Goal: Task Accomplishment & Management: Use online tool/utility

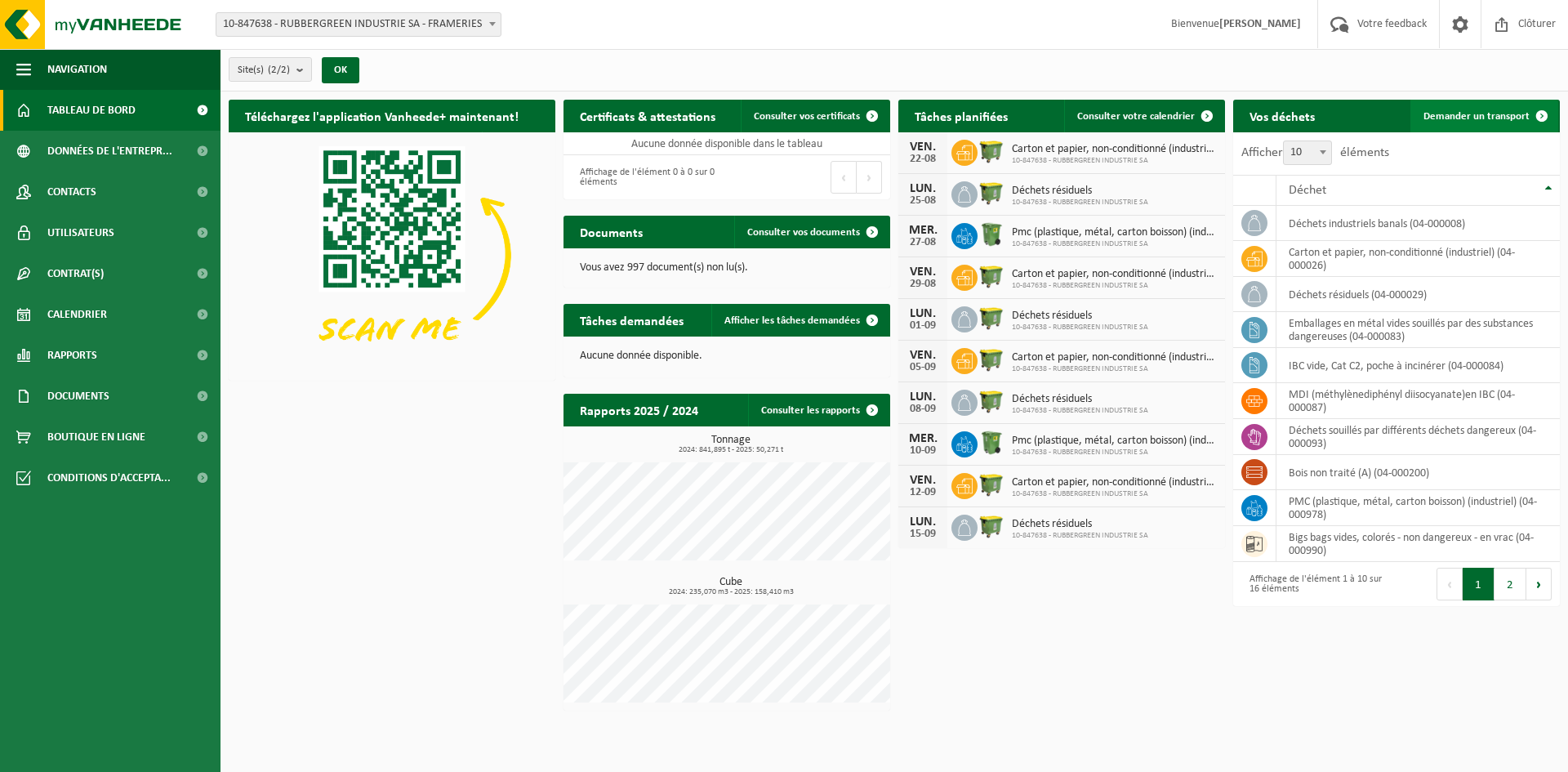
click at [1512, 120] on span "Demander un transport" at bounding box center [1476, 116] width 106 height 11
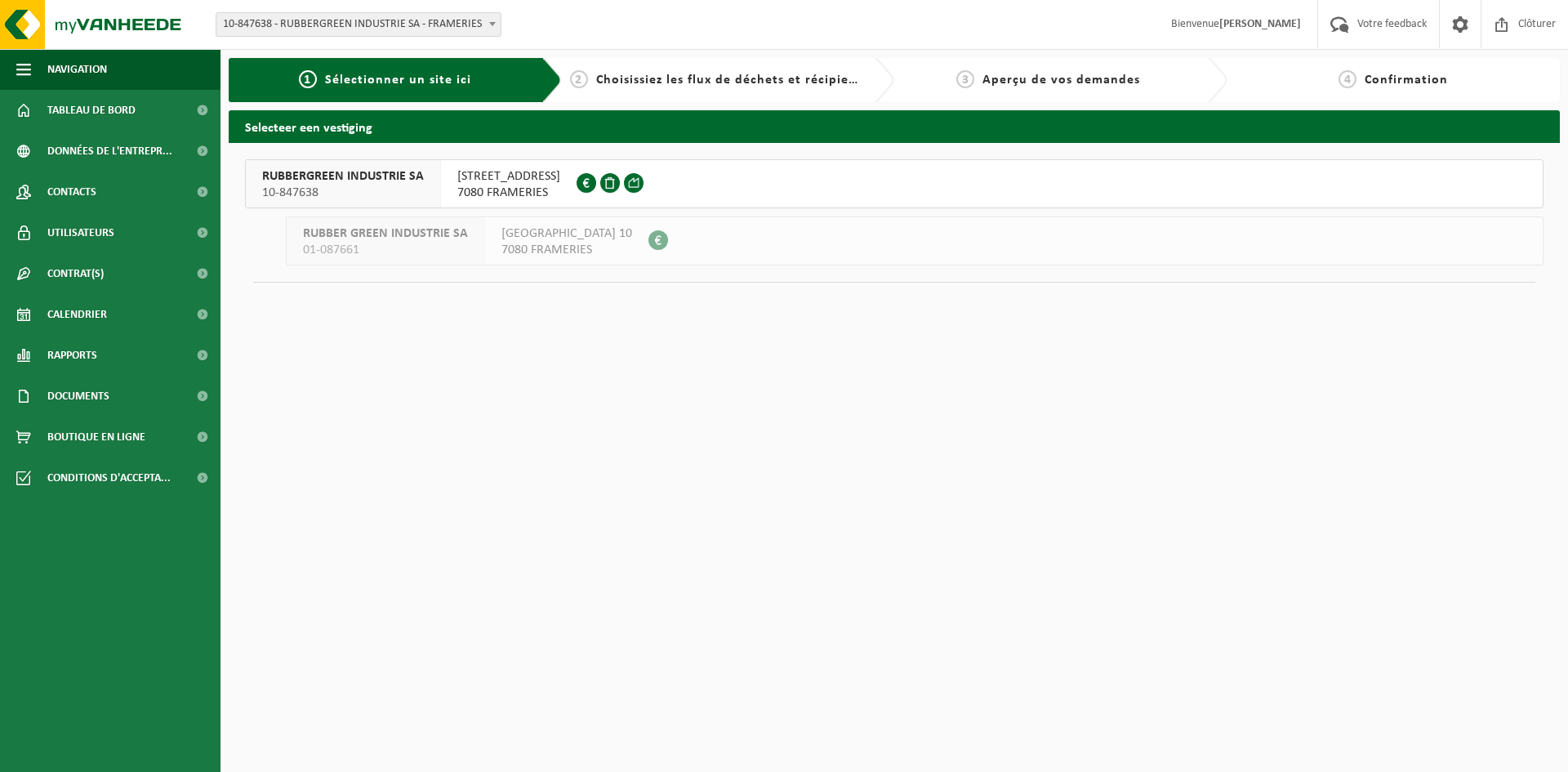
click at [324, 179] on span "RUBBERGREEN INDUSTRIE SA" at bounding box center [343, 176] width 162 height 16
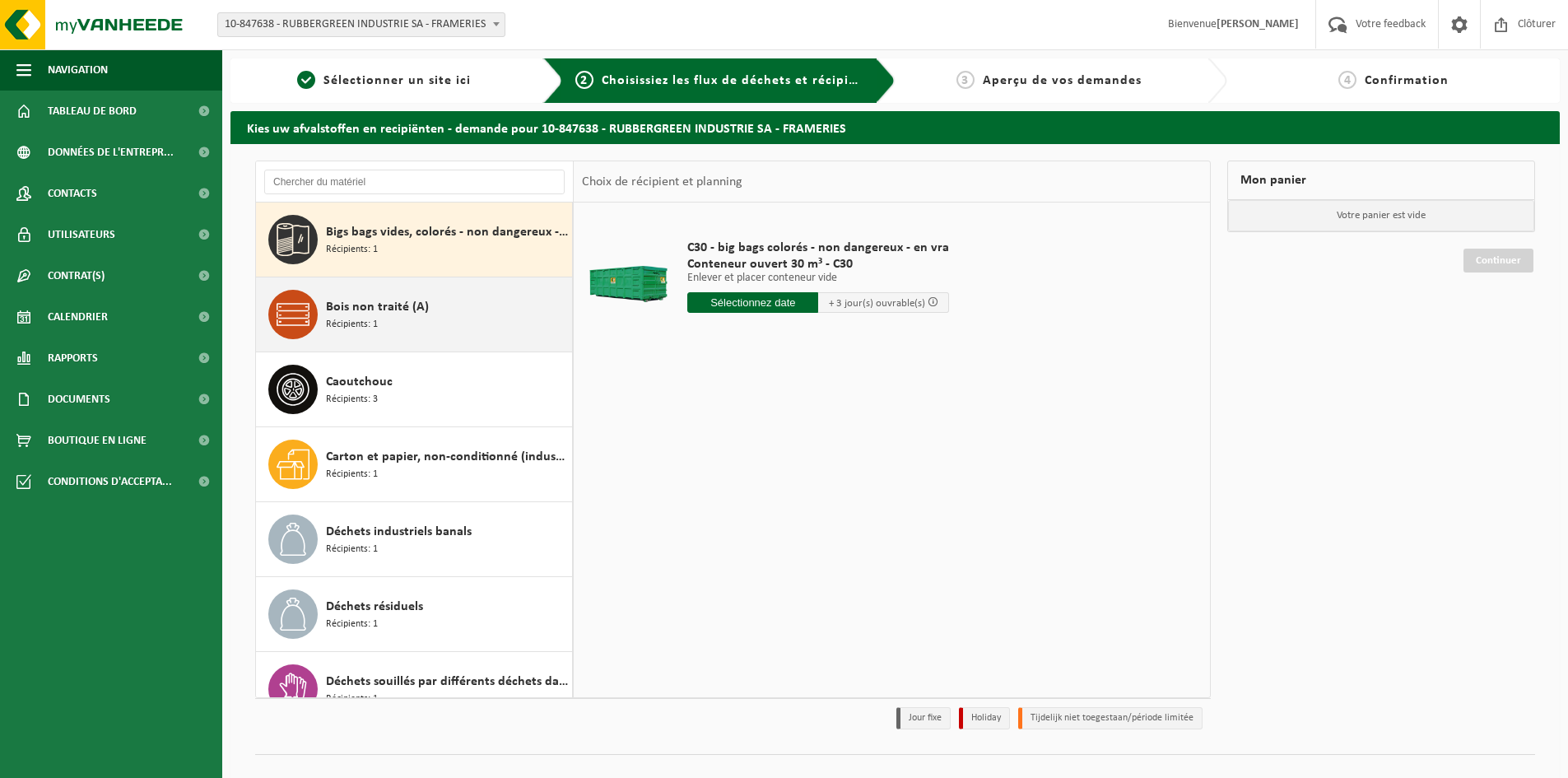
click at [418, 301] on span "Bois non traité (A)" at bounding box center [378, 307] width 103 height 19
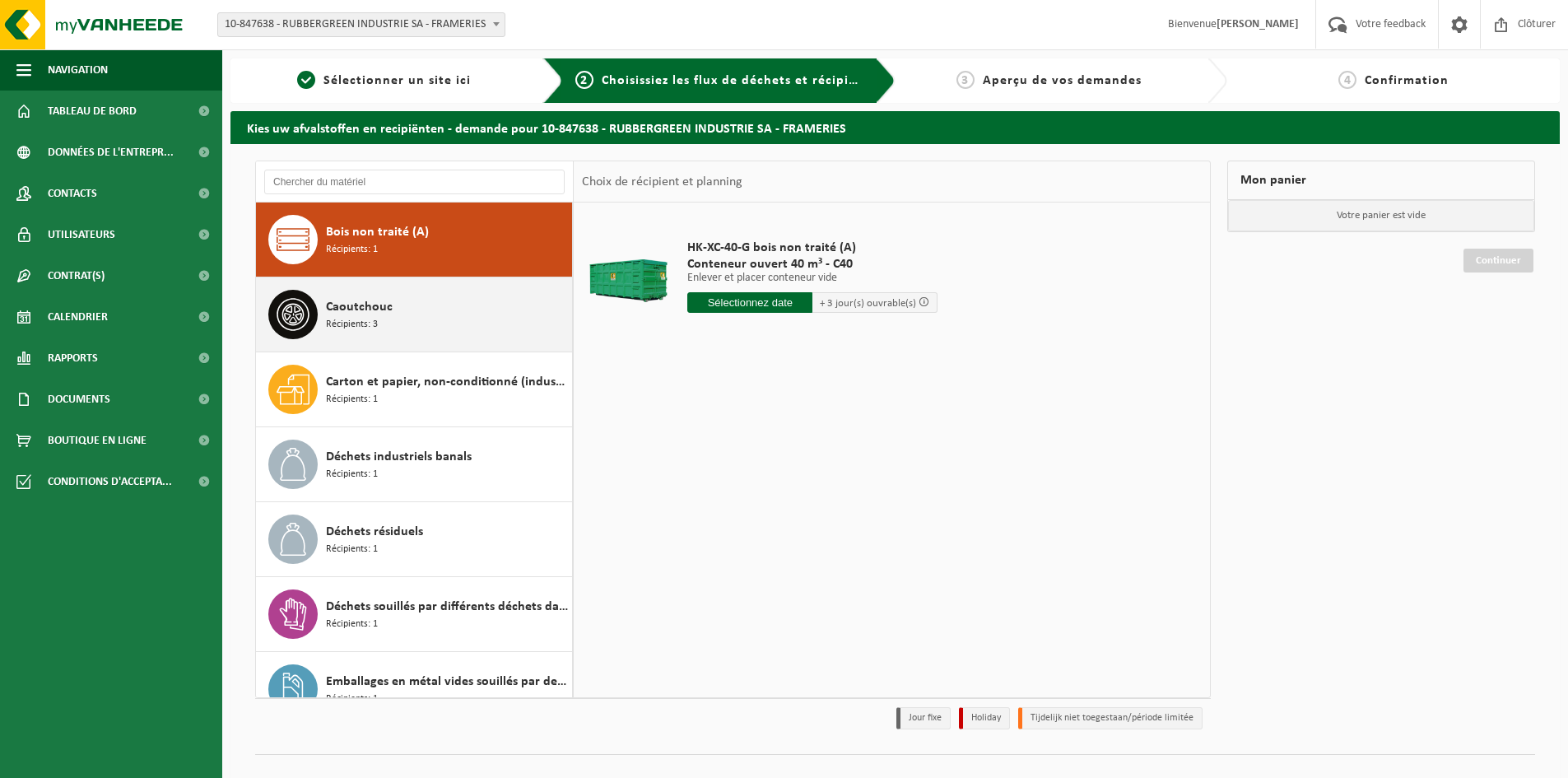
click at [427, 322] on div "Caoutchouc Récipients: 3" at bounding box center [447, 314] width 242 height 50
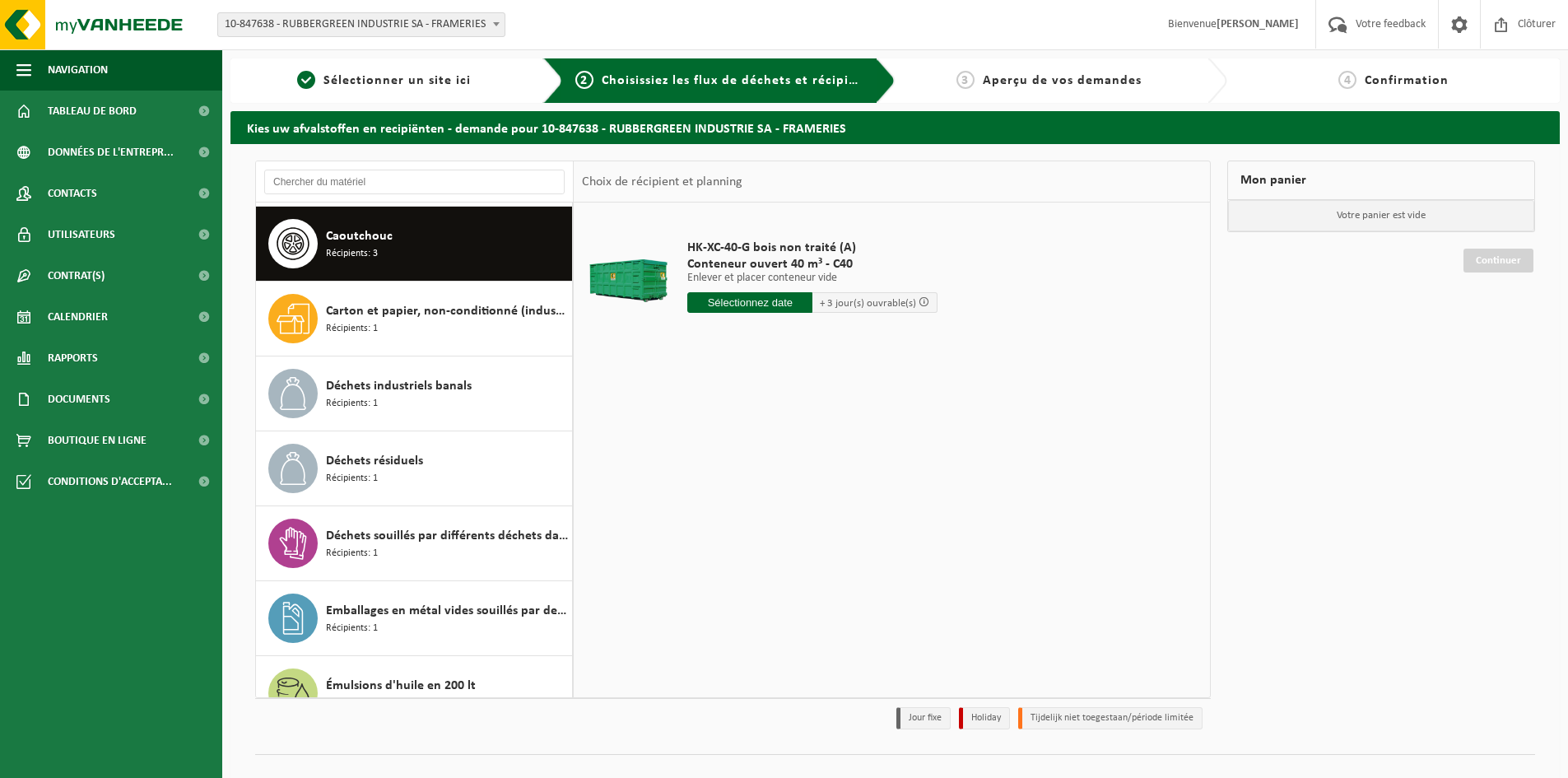
scroll to position [150, 0]
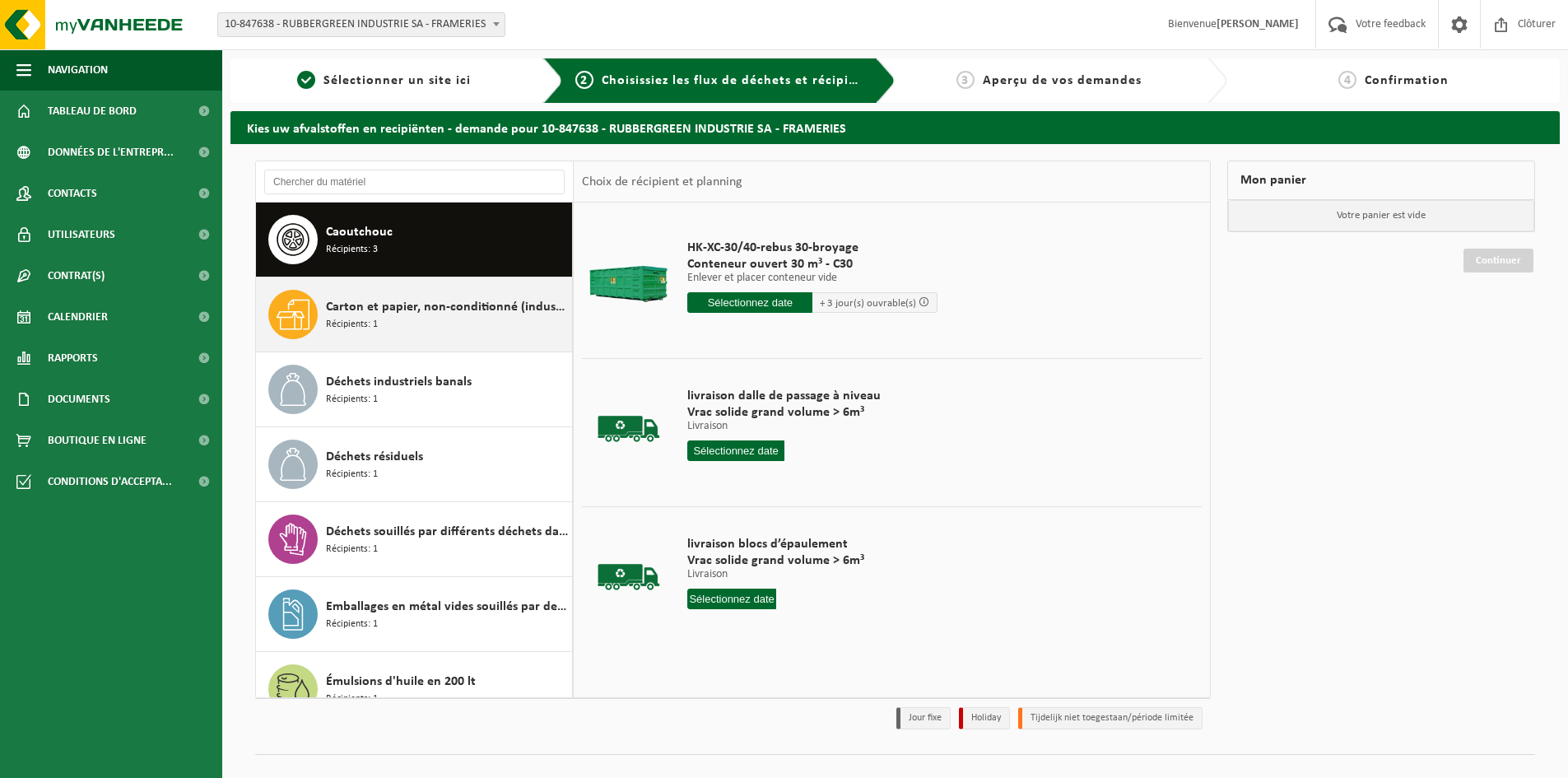
click at [436, 321] on div "Carton et papier, non-conditionné (industriel) Récipients: 1" at bounding box center [447, 314] width 242 height 50
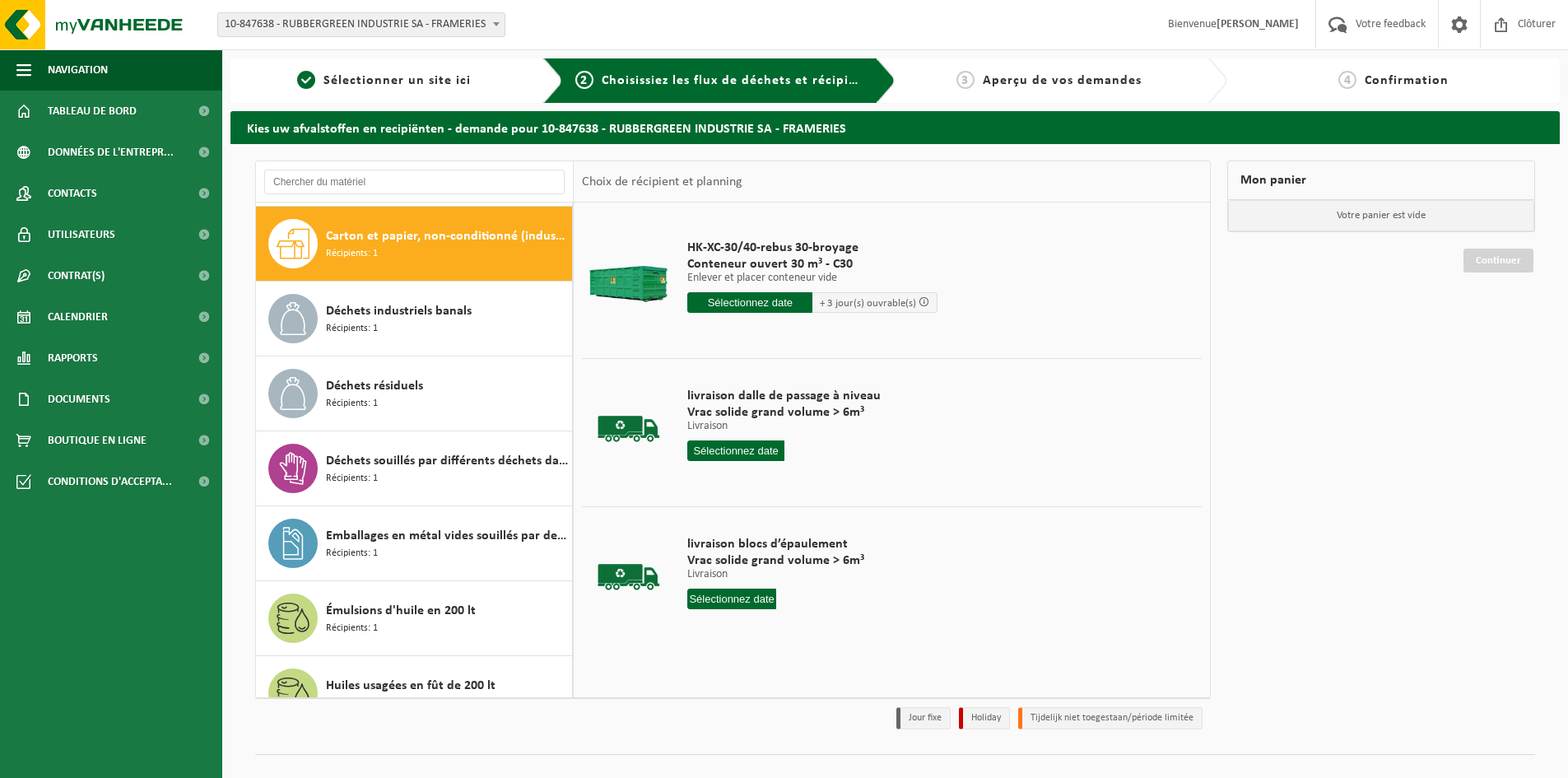
scroll to position [224, 0]
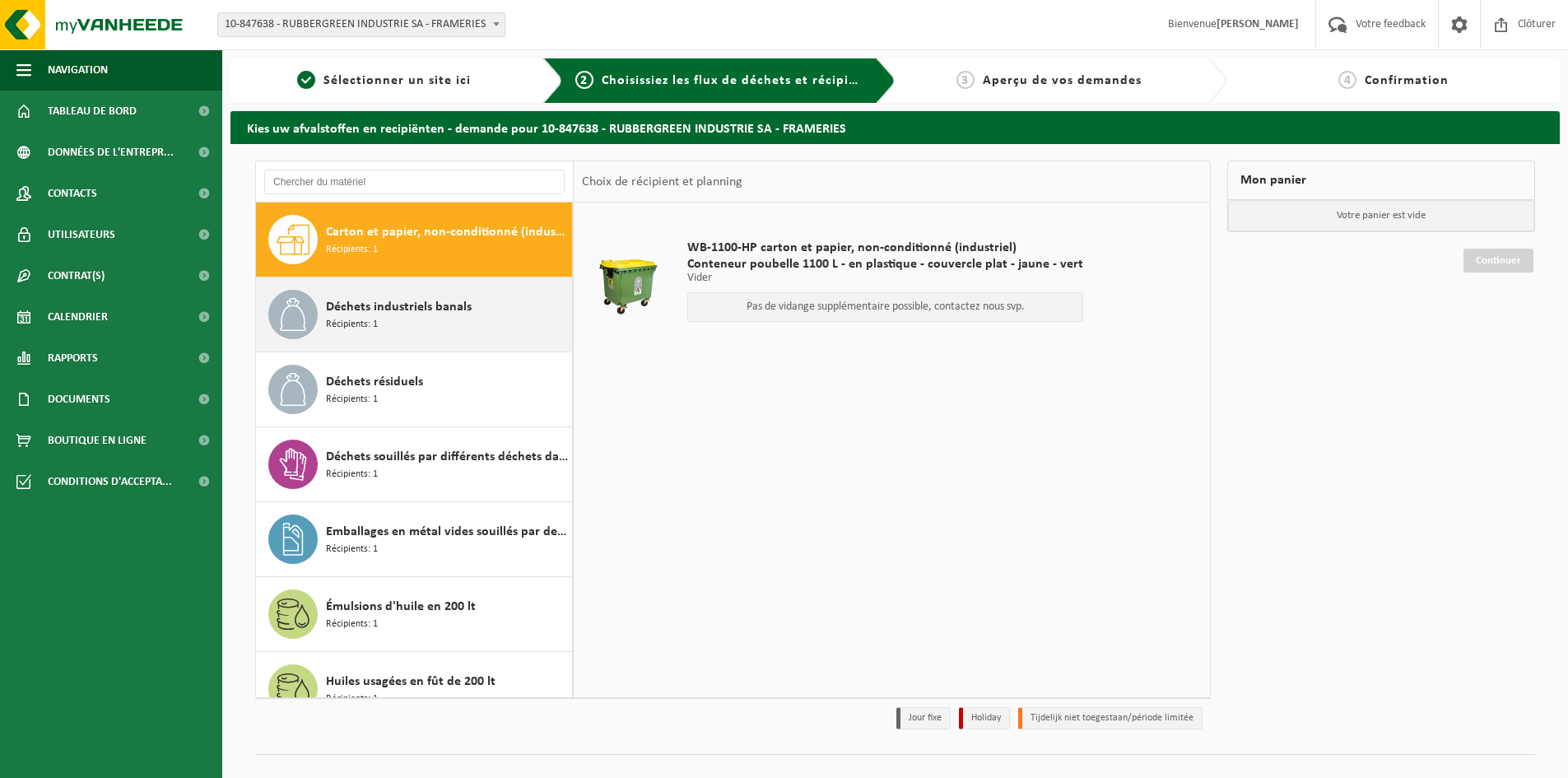
click at [437, 321] on div "Déchets industriels banals Récipients: 1" at bounding box center [447, 314] width 242 height 50
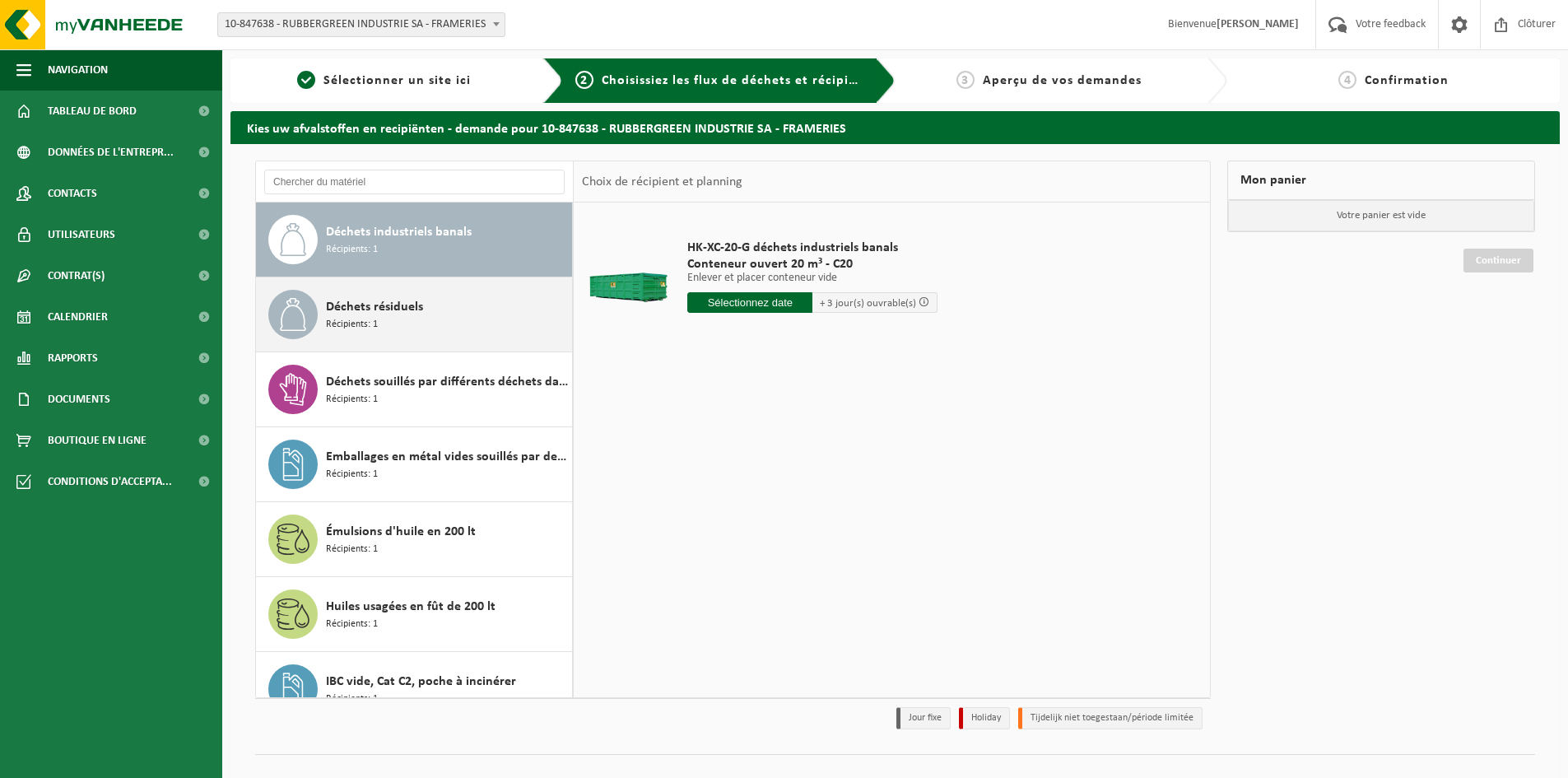
click at [444, 322] on div "Déchets résiduels Récipients: 1" at bounding box center [447, 314] width 242 height 50
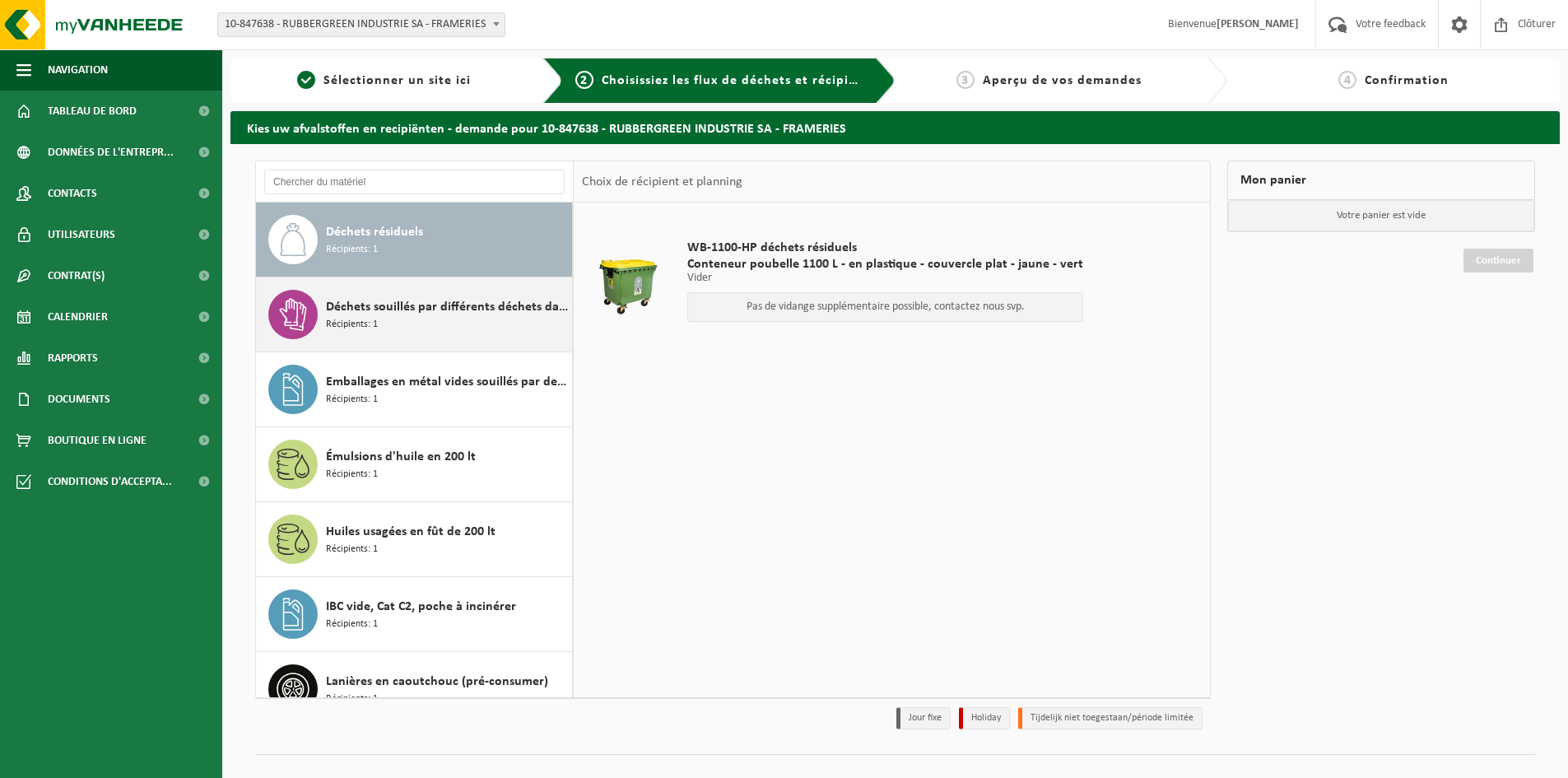
click at [450, 331] on div "Déchets souillés par différents déchets dangereux Récipients: 1" at bounding box center [447, 314] width 242 height 50
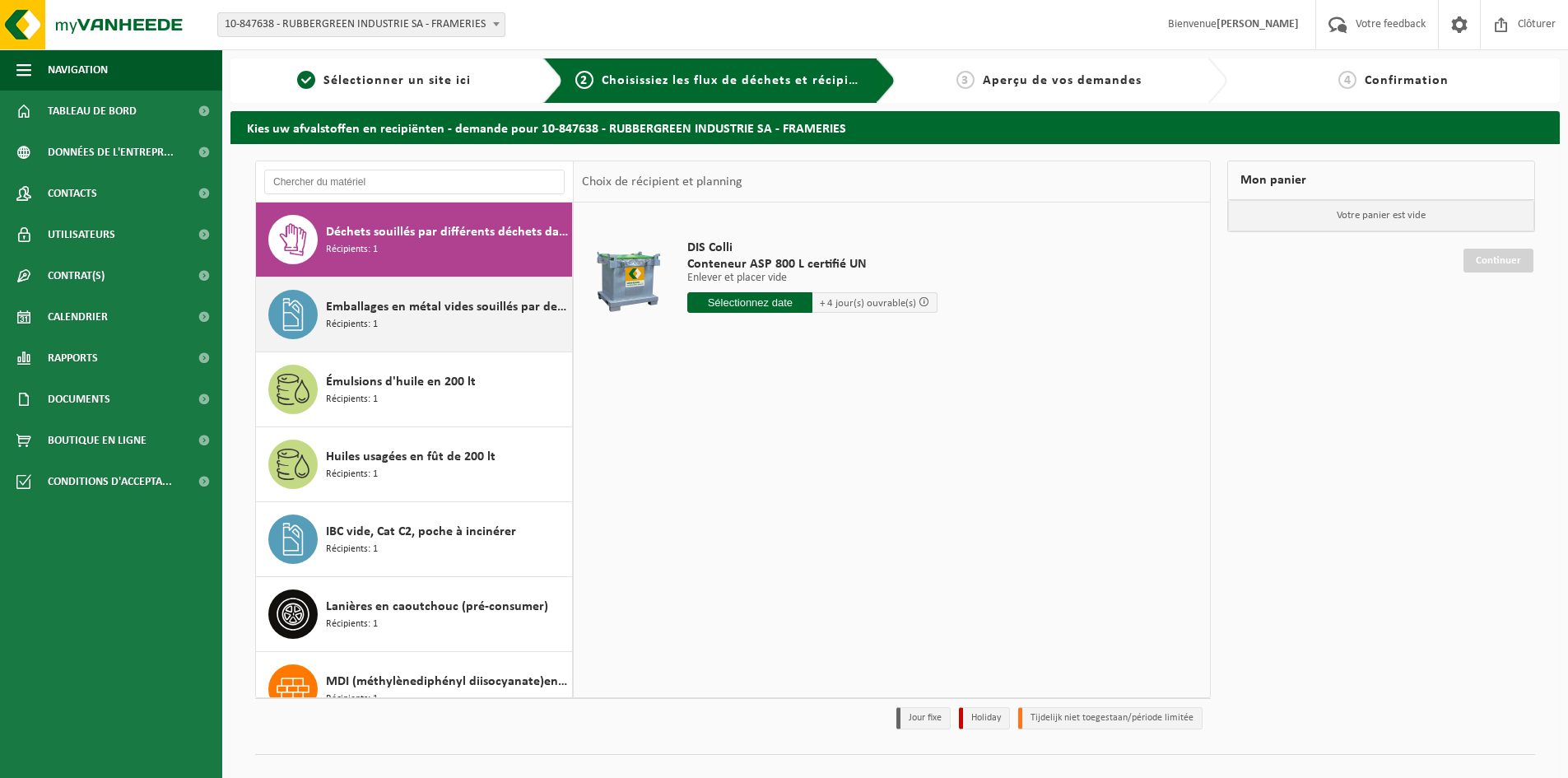
click at [450, 333] on div "Emballages en métal vides souillés par des substances dangereuses Récipients: 1" at bounding box center [447, 314] width 242 height 50
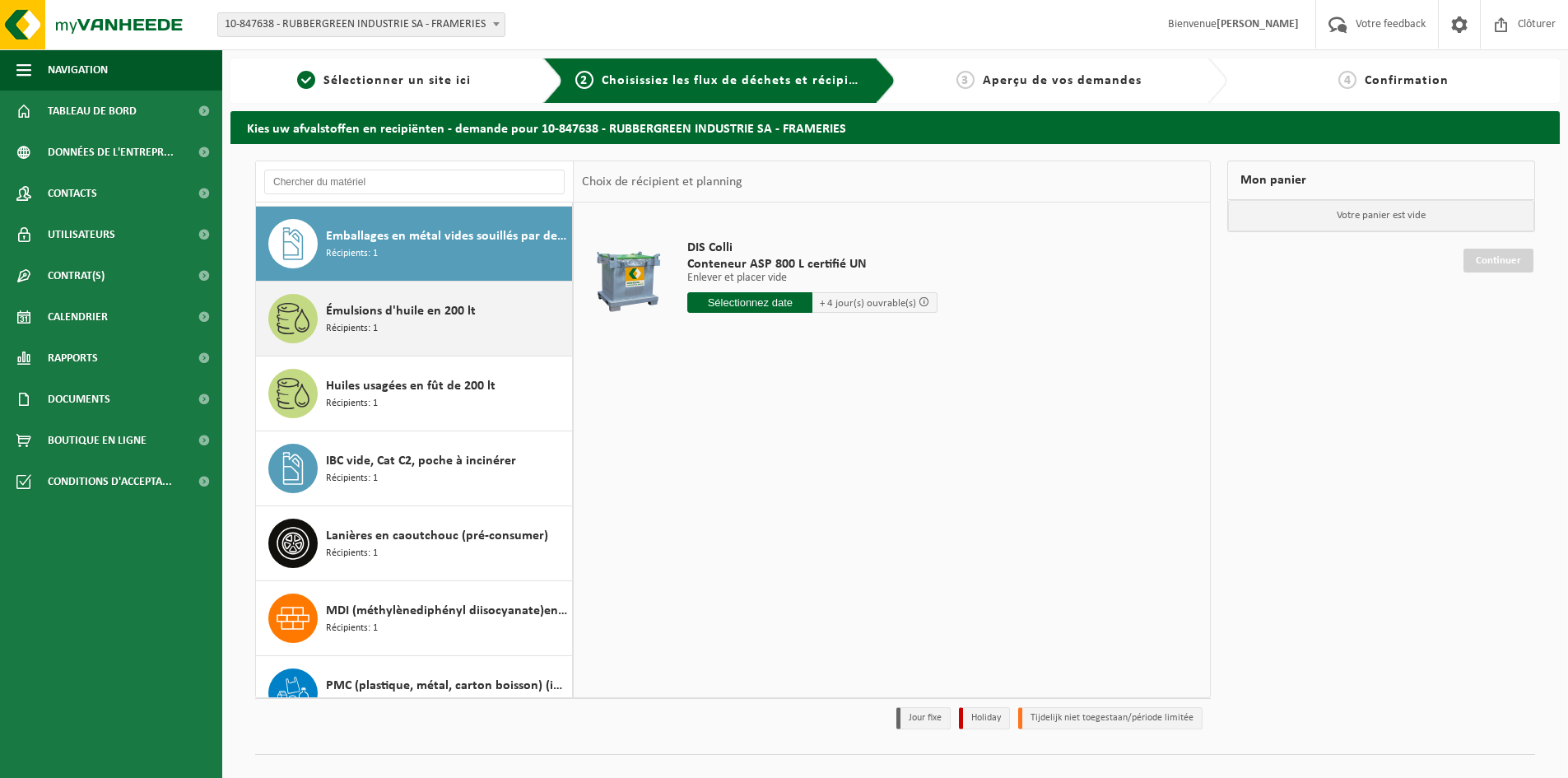
scroll to position [524, 0]
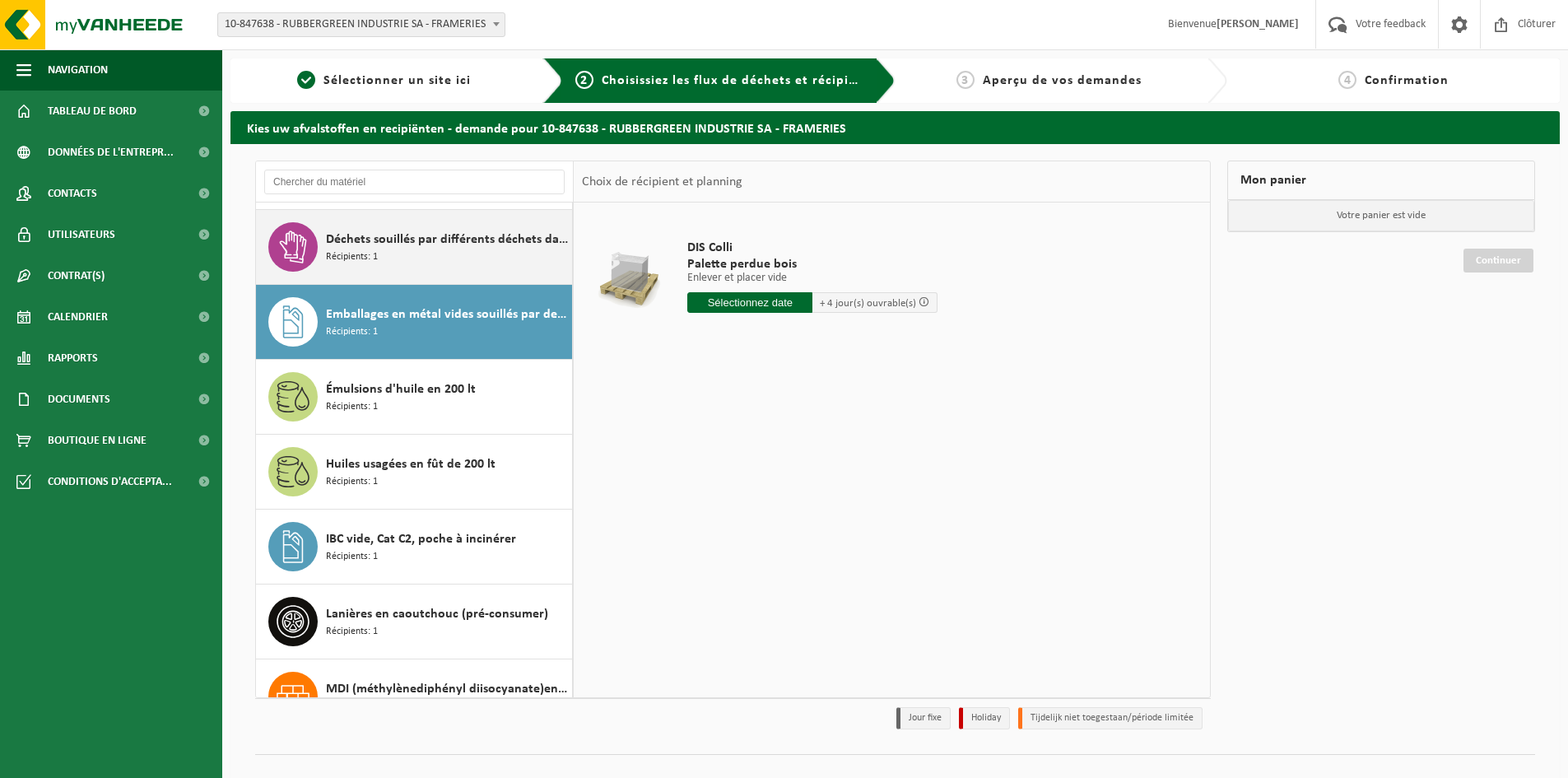
click at [480, 260] on div "Déchets souillés par différents déchets dangereux Récipients: 1" at bounding box center [447, 247] width 242 height 50
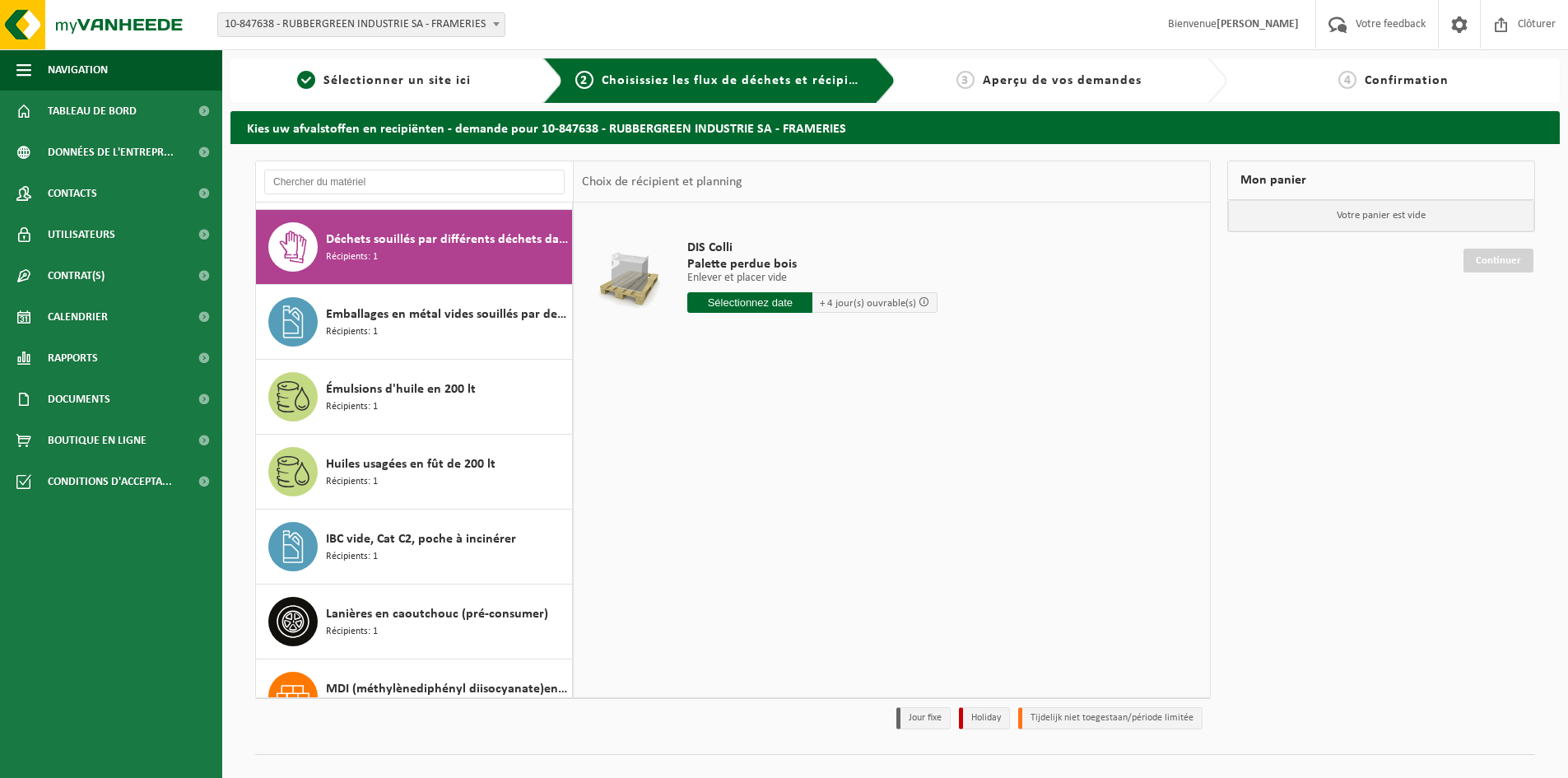
scroll to position [450, 0]
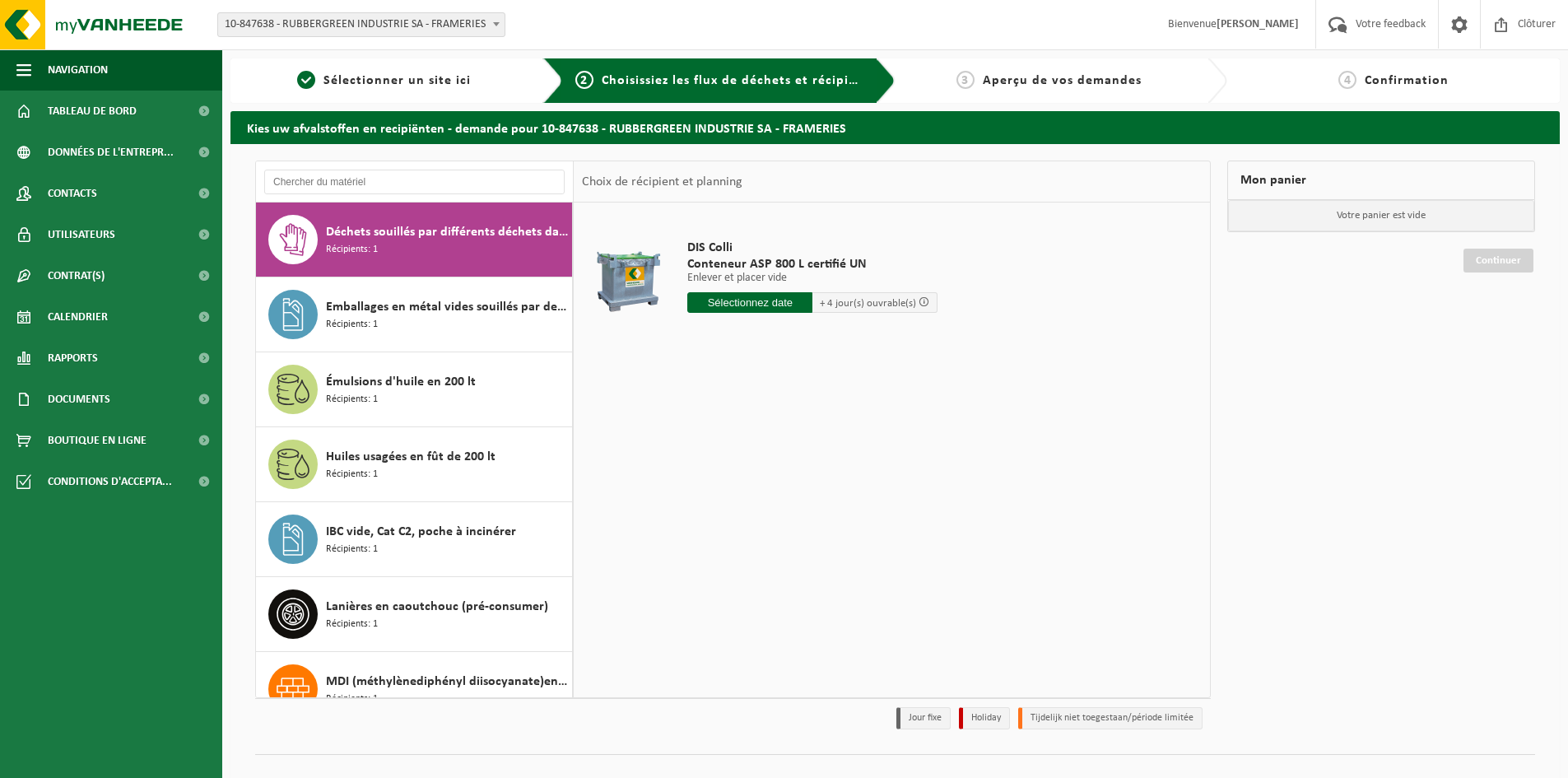
click at [769, 303] on input "text" at bounding box center [750, 302] width 125 height 20
click at [821, 474] on div "22" at bounding box center [818, 474] width 29 height 26
type input "à partir de 2025-08-22"
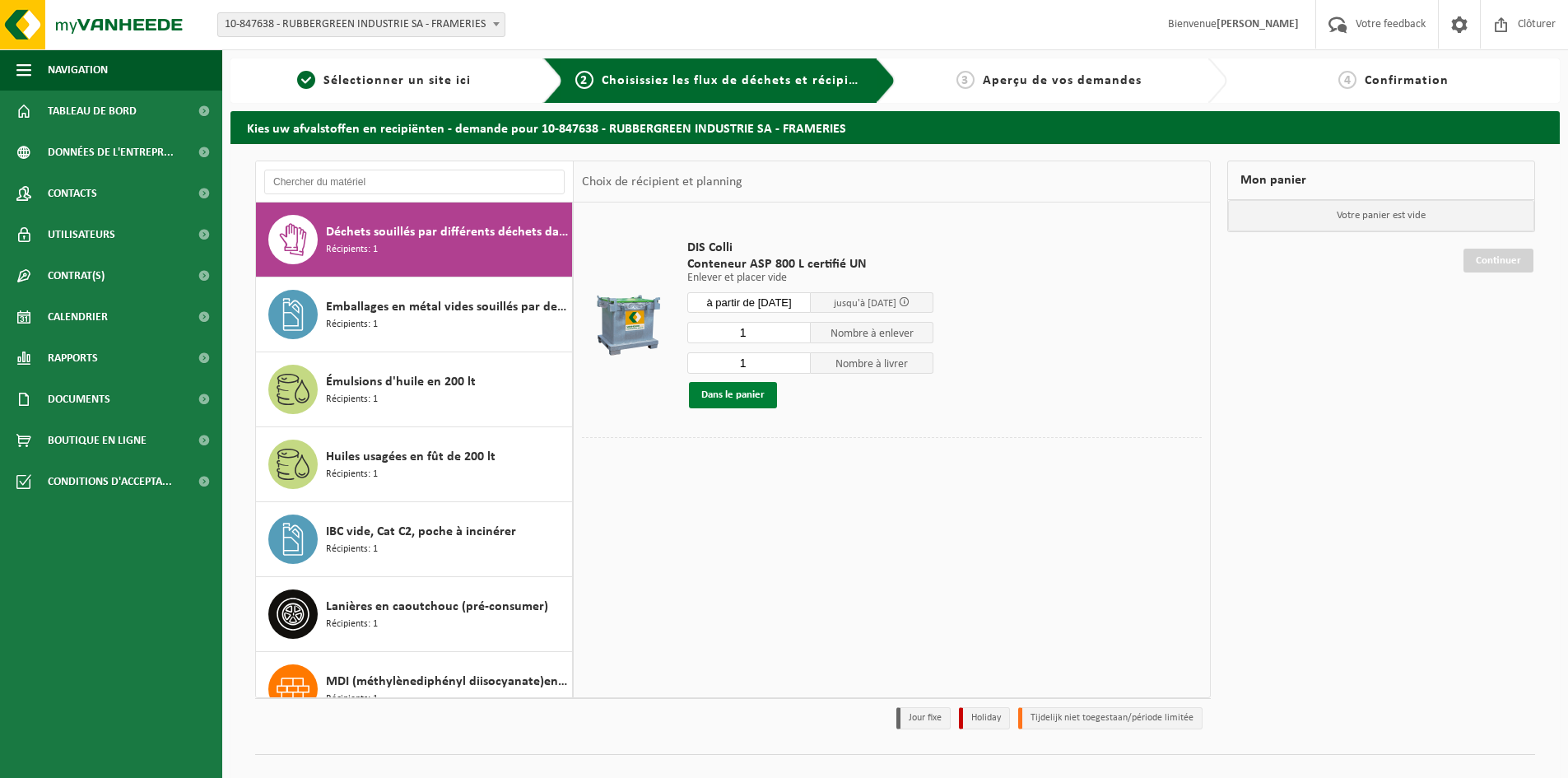
click at [746, 391] on button "Dans le panier" at bounding box center [732, 394] width 88 height 26
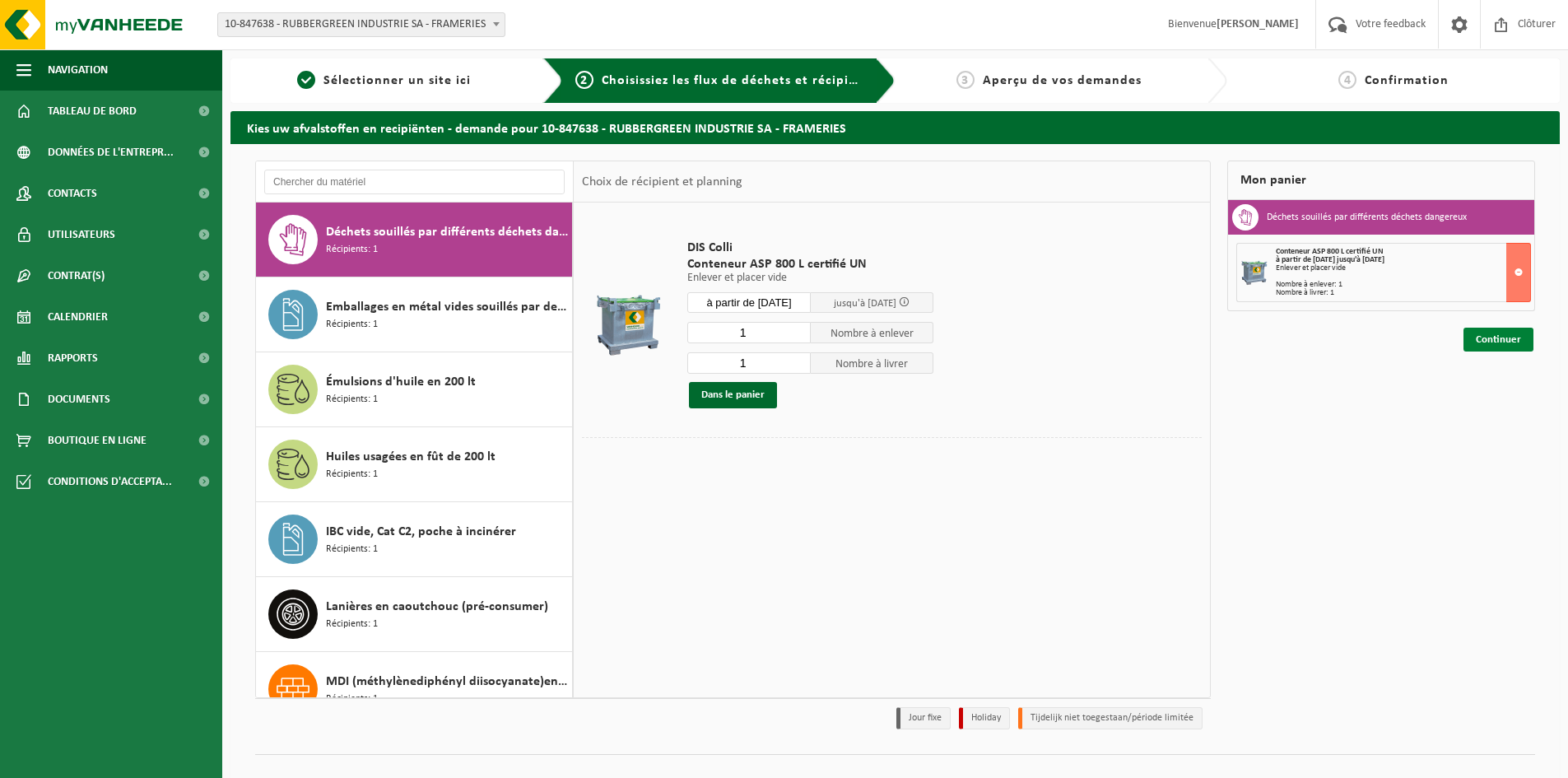
click at [1517, 345] on link "Continuer" at bounding box center [1498, 339] width 70 height 24
